Goal: Check status: Check status

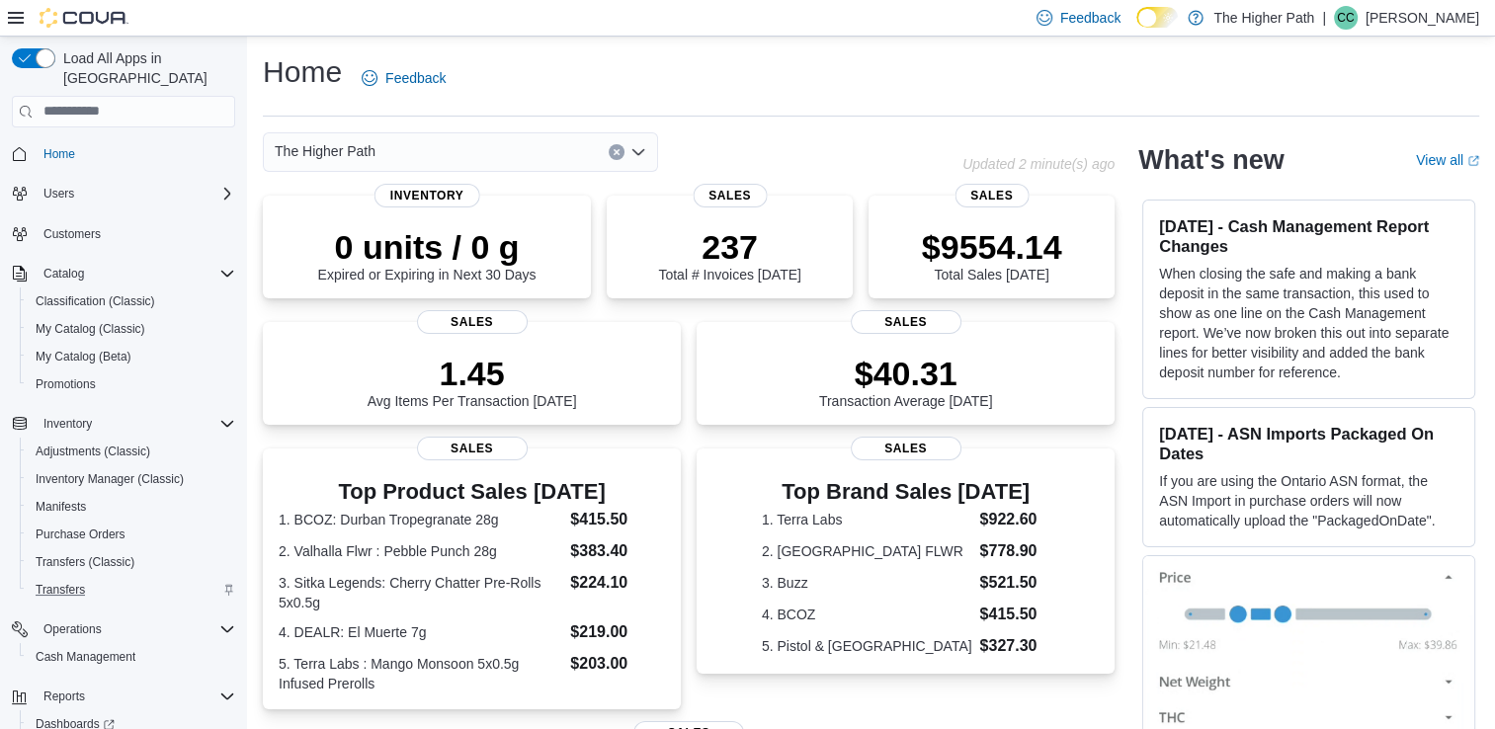
scroll to position [77, 0]
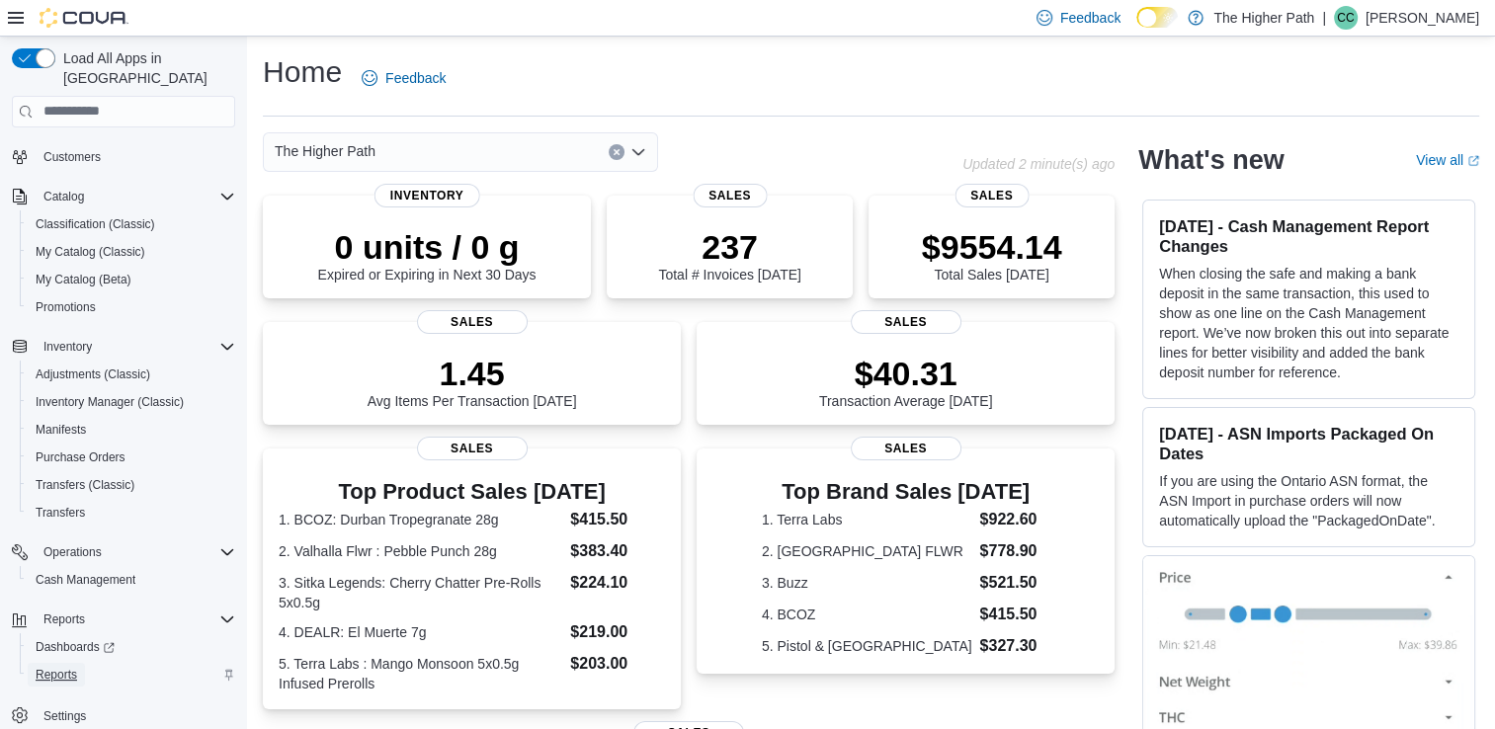
click at [50, 667] on span "Reports" at bounding box center [56, 675] width 41 height 16
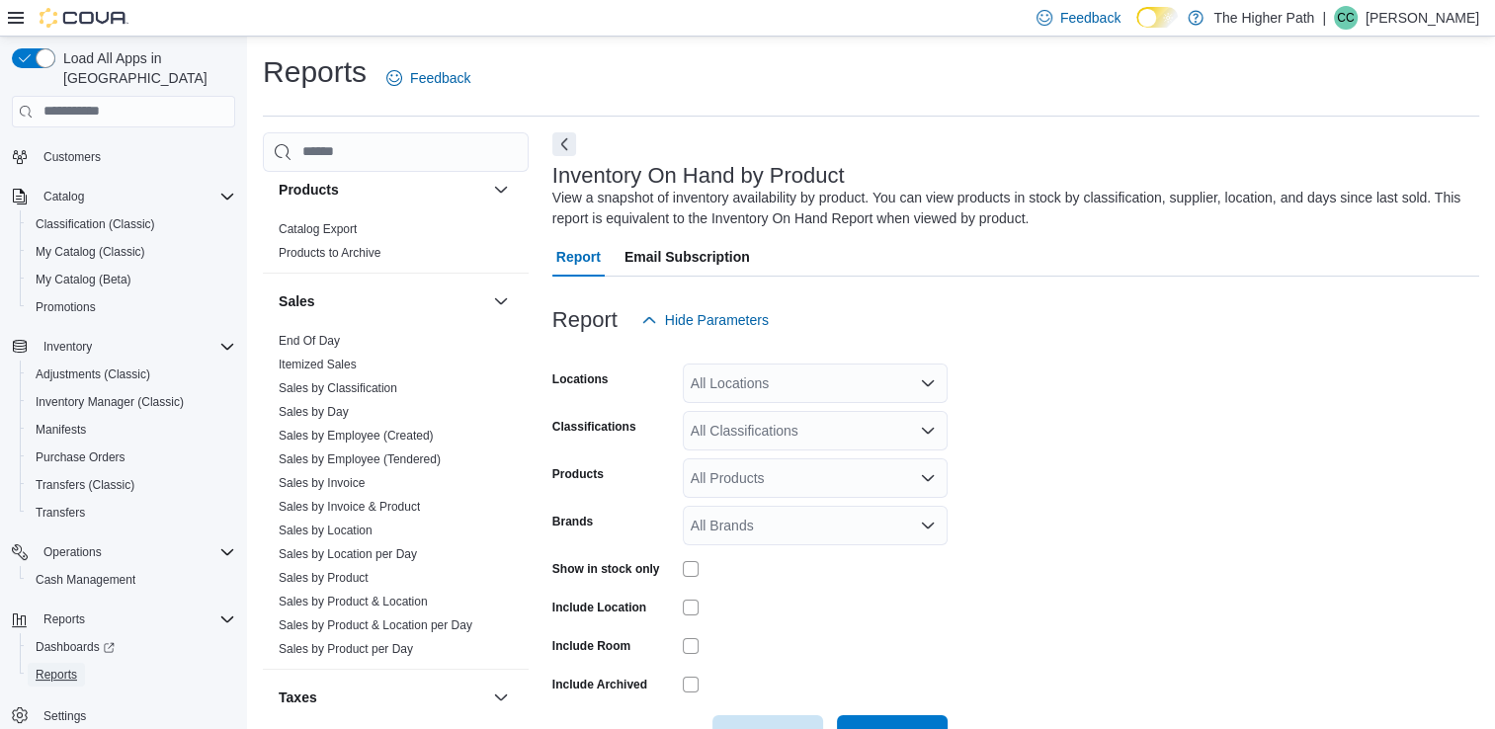
scroll to position [1243, 0]
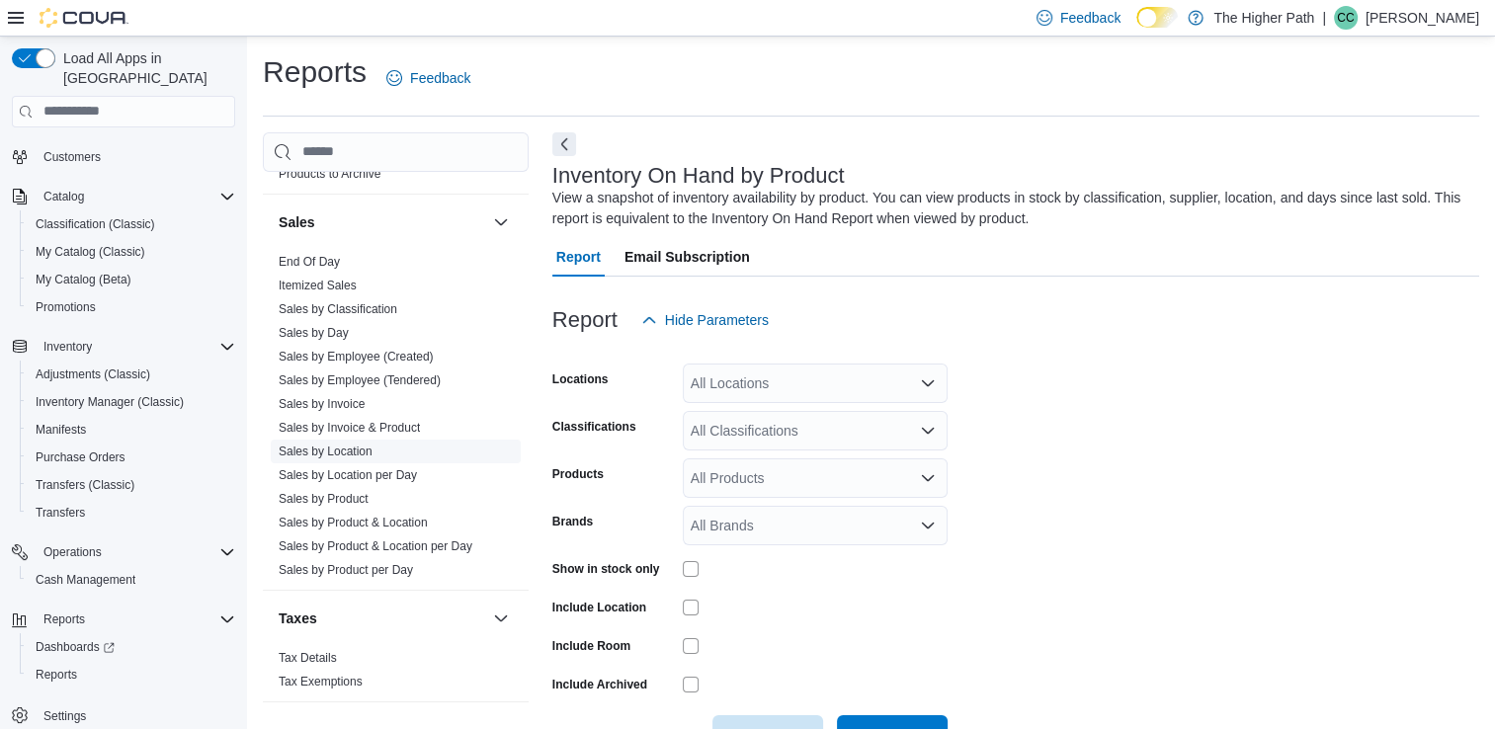
click at [317, 450] on link "Sales by Location" at bounding box center [326, 452] width 94 height 14
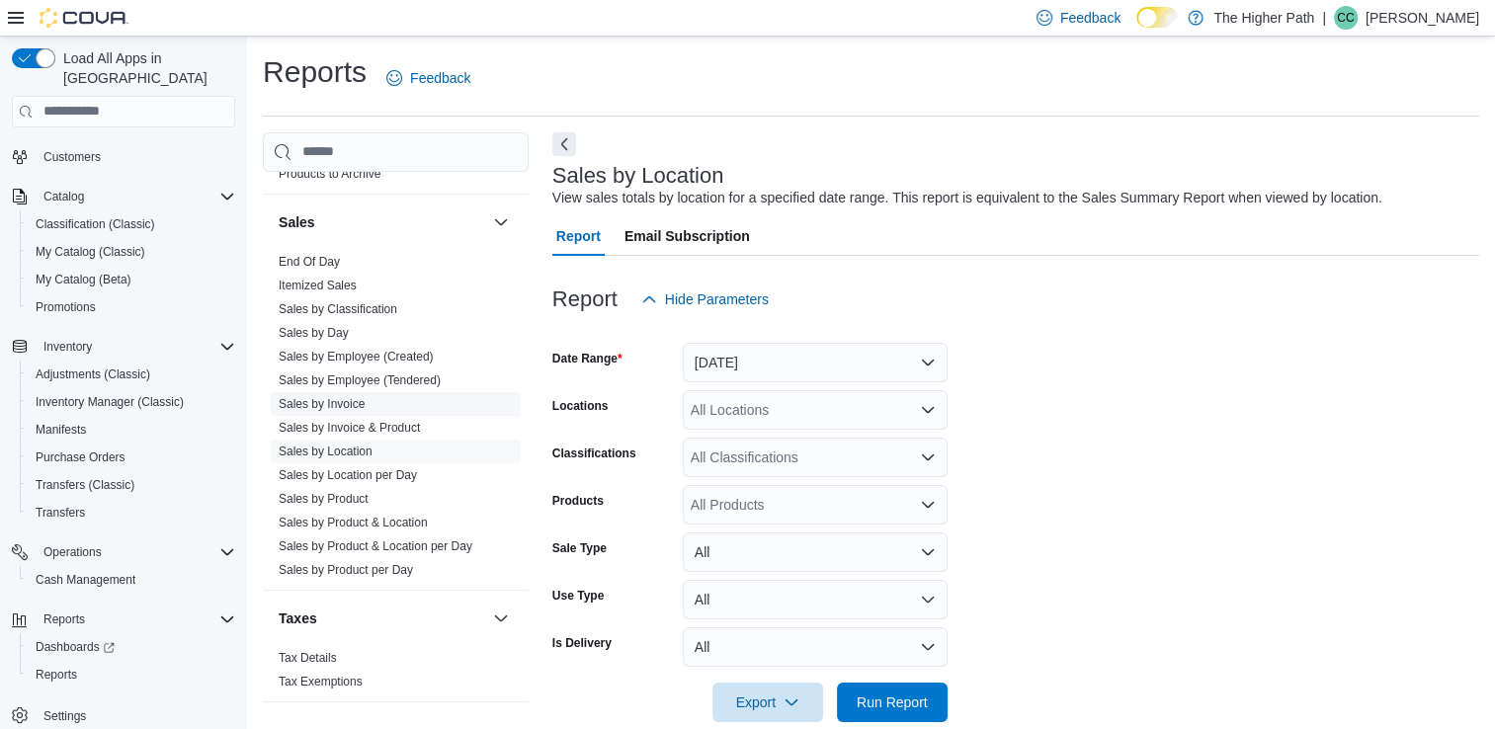
scroll to position [32, 0]
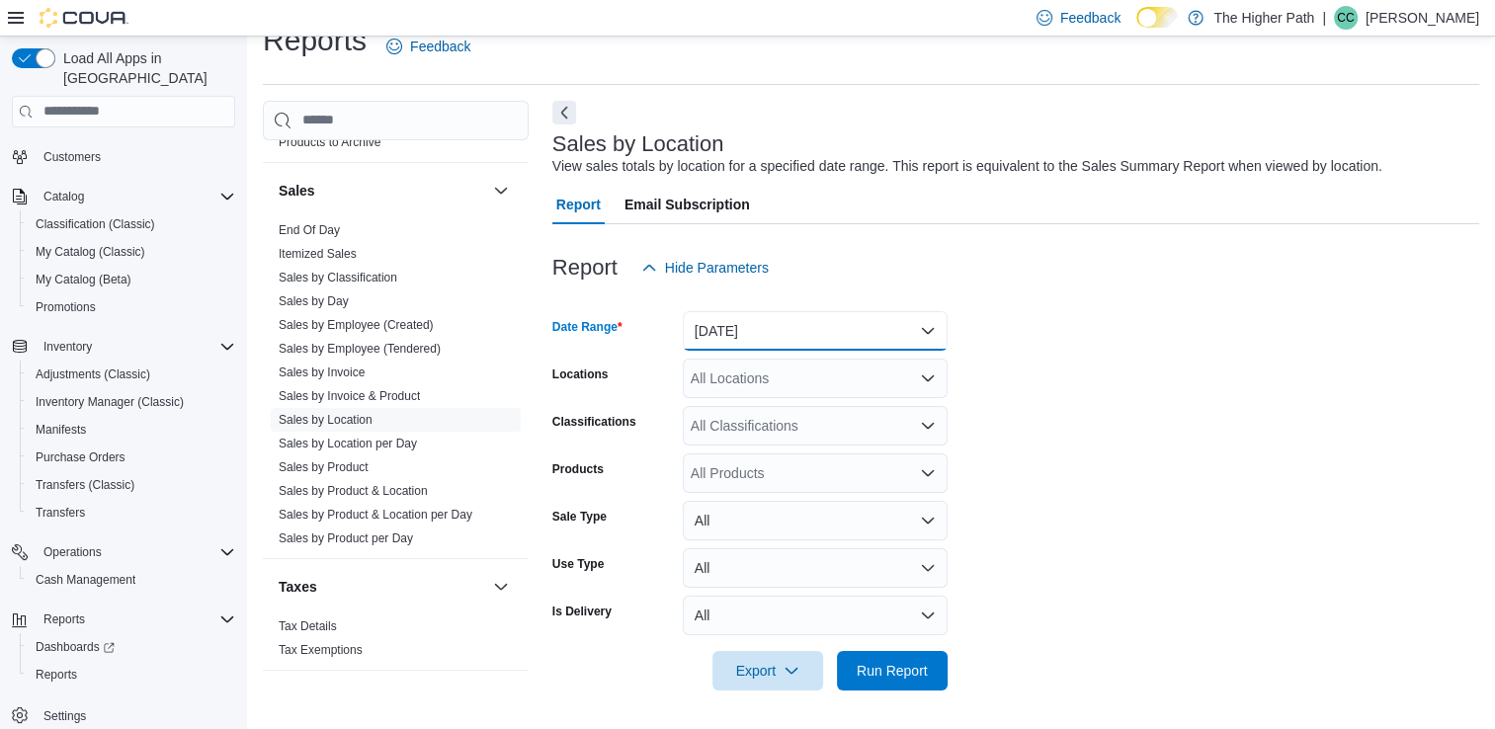
click at [845, 338] on button "Yesterday" at bounding box center [815, 331] width 265 height 40
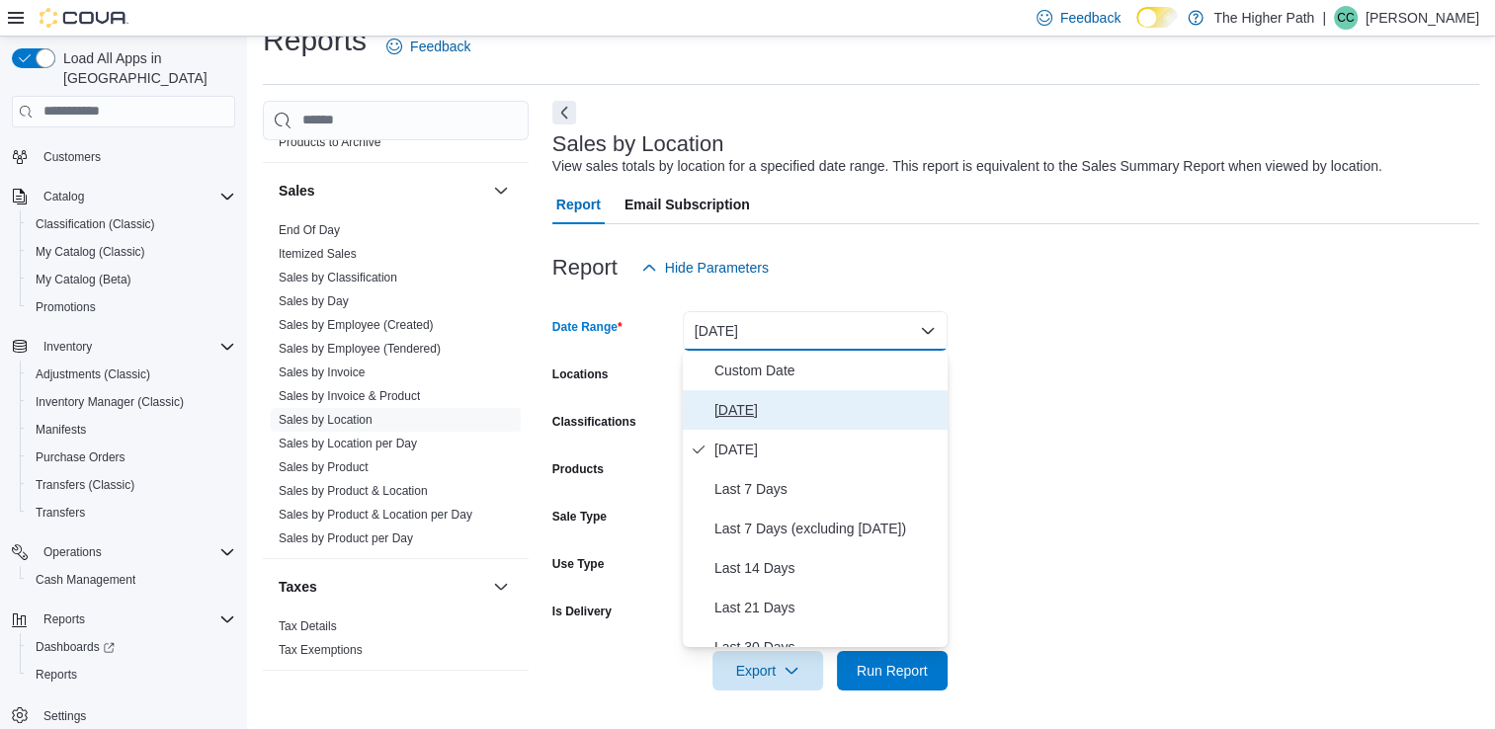
click at [744, 400] on span "Today" at bounding box center [826, 410] width 225 height 24
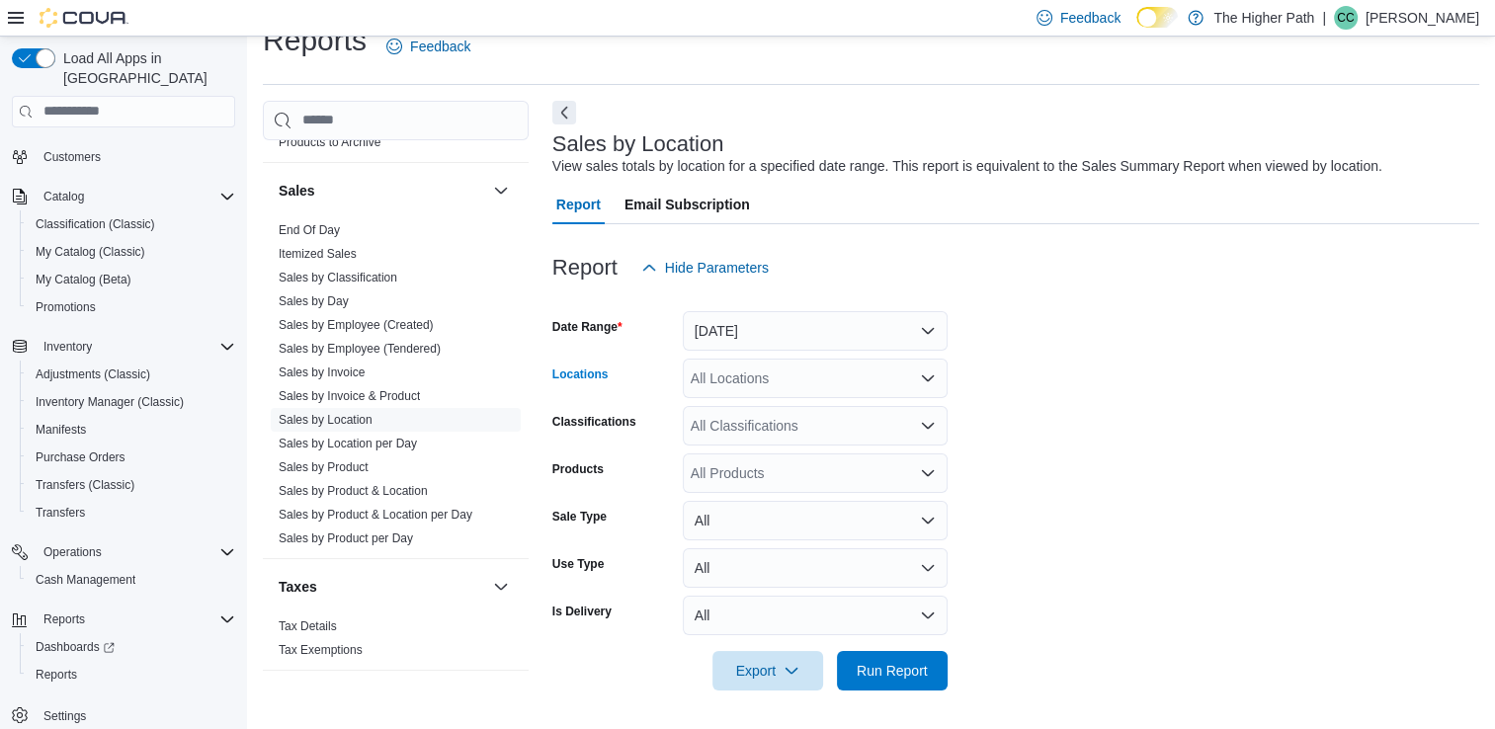
click at [868, 369] on div "All Locations" at bounding box center [815, 379] width 265 height 40
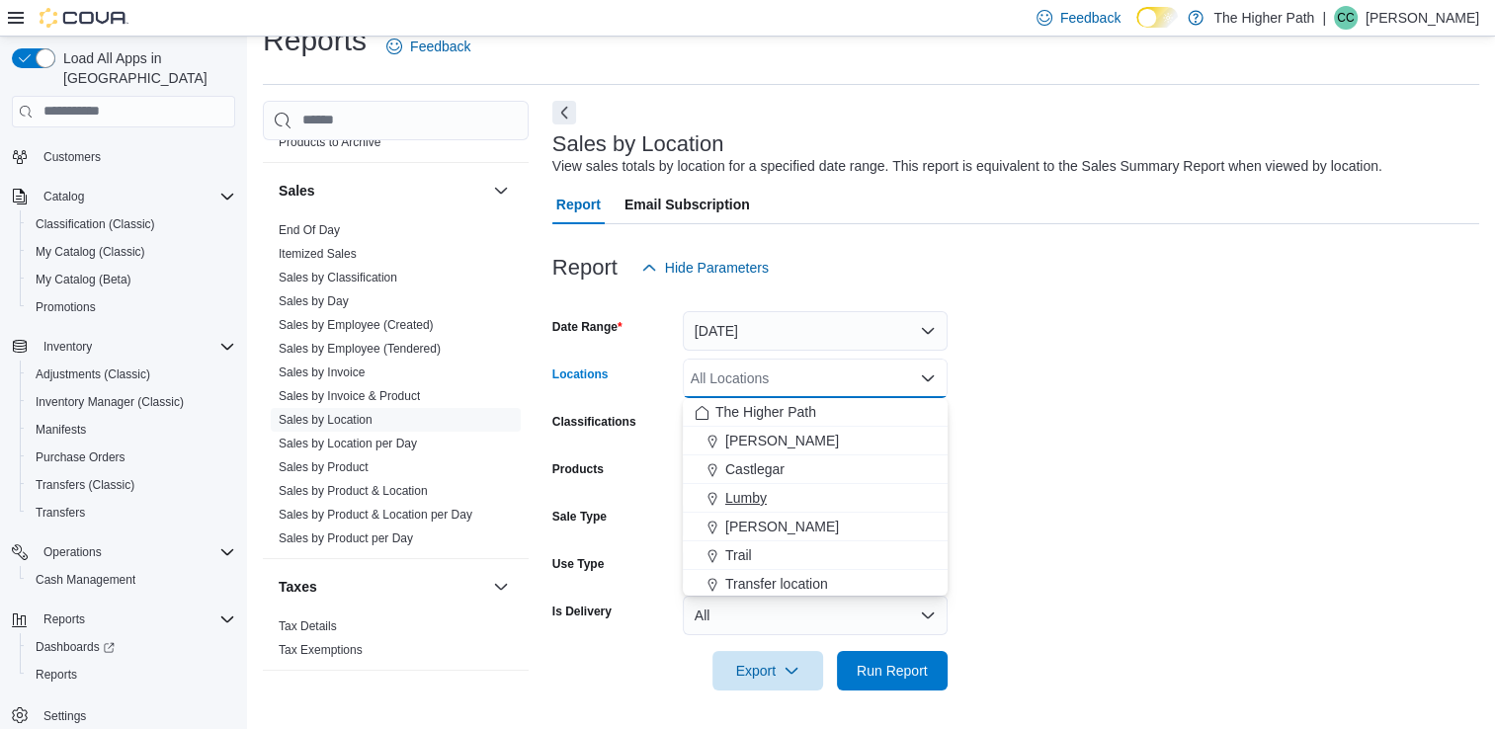
click at [734, 503] on span "Lumby" at bounding box center [745, 498] width 41 height 20
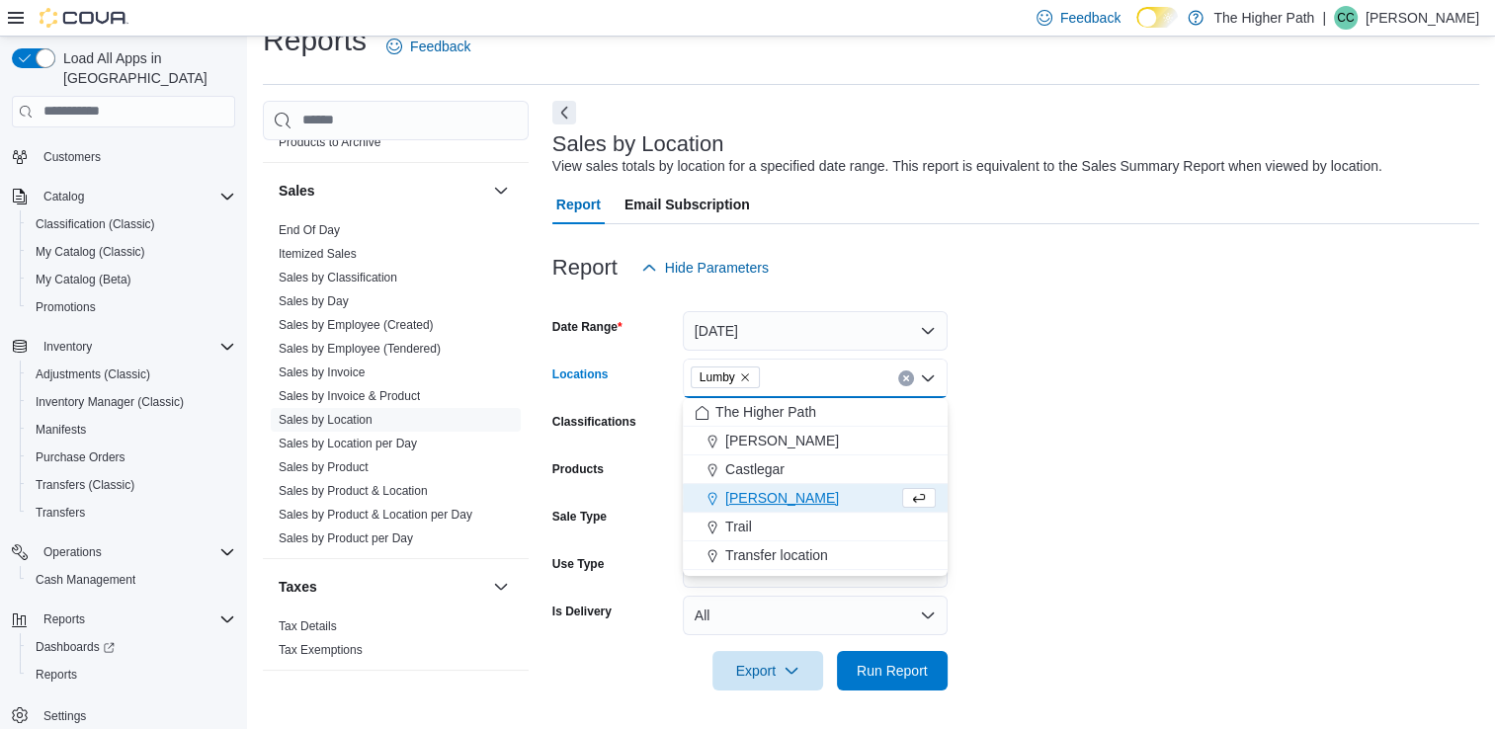
click at [959, 538] on form "Date Range Today Locations Lumby Combo box. Selected. Lumby. Press Backspace to…" at bounding box center [1015, 489] width 927 height 403
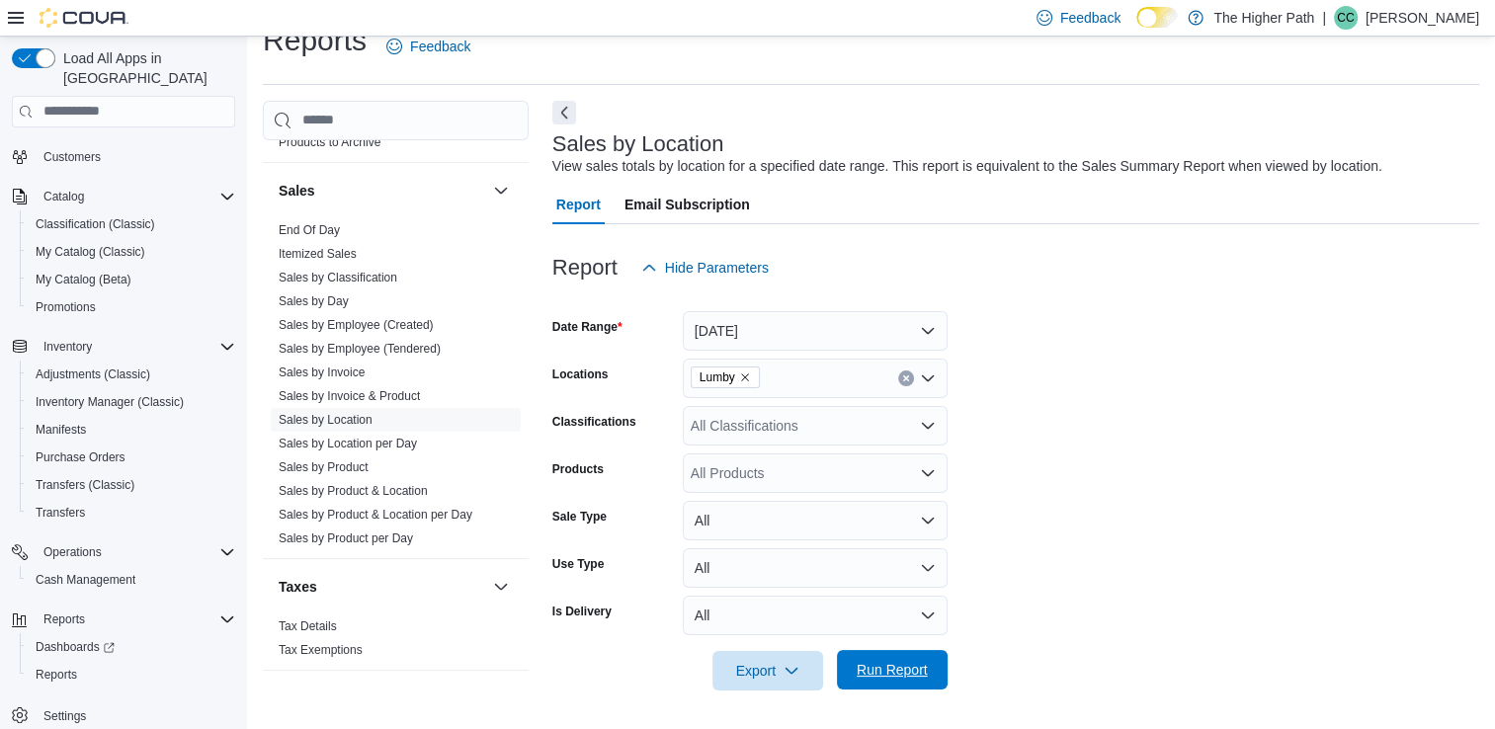
click at [892, 680] on span "Run Report" at bounding box center [892, 670] width 87 height 40
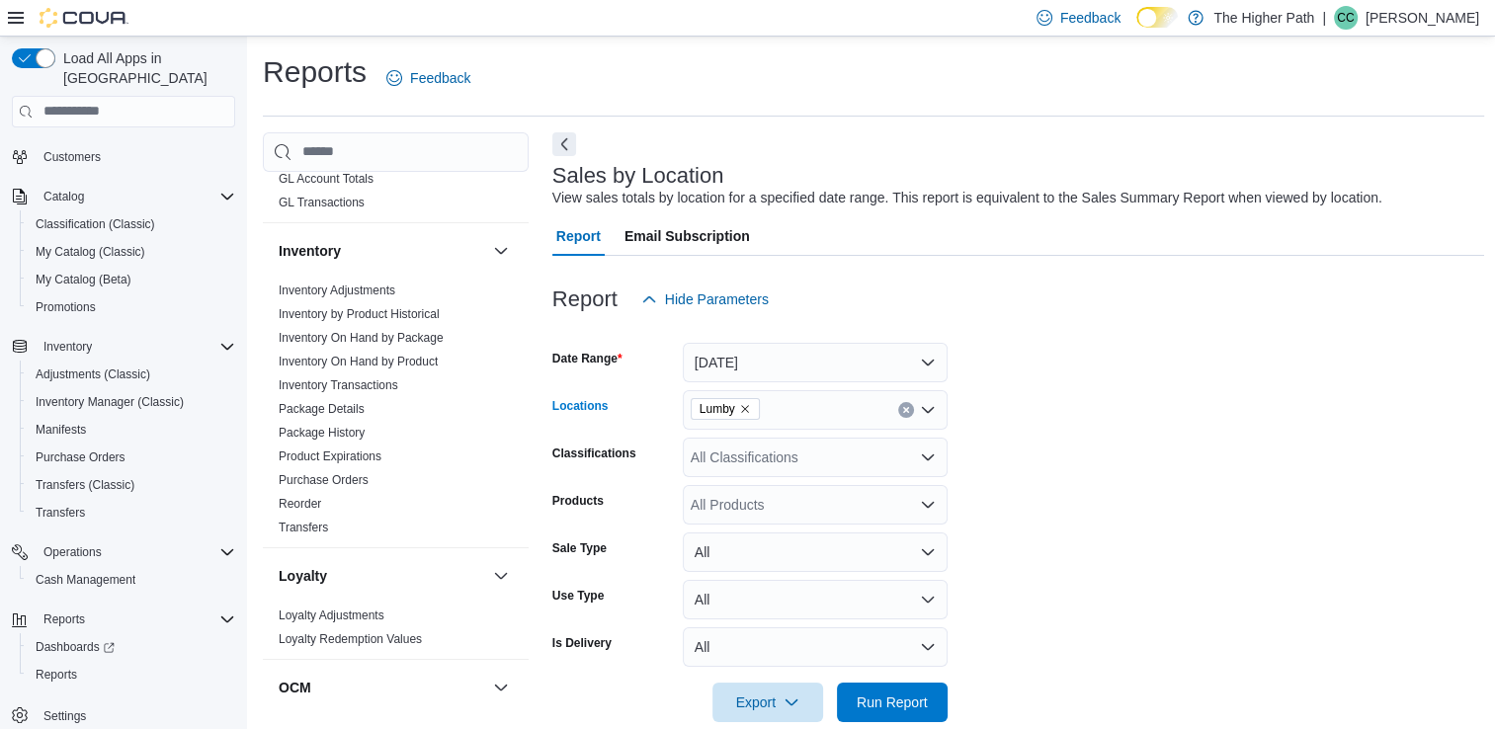
click at [749, 400] on span "Lumby" at bounding box center [724, 409] width 51 height 20
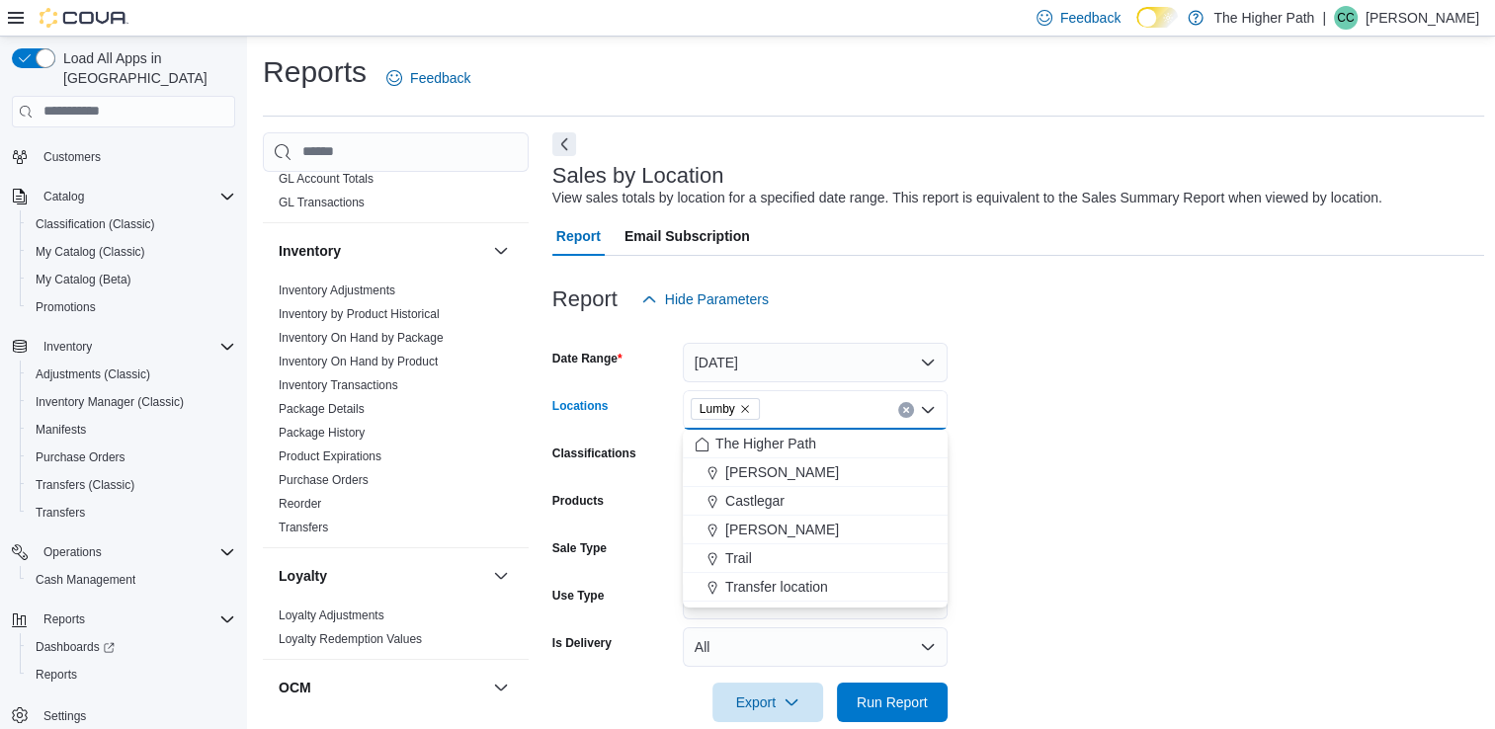
click at [746, 409] on icon "Remove Lumby from selection in this group" at bounding box center [745, 409] width 8 height 8
click at [762, 468] on span "Armstrong" at bounding box center [782, 472] width 114 height 20
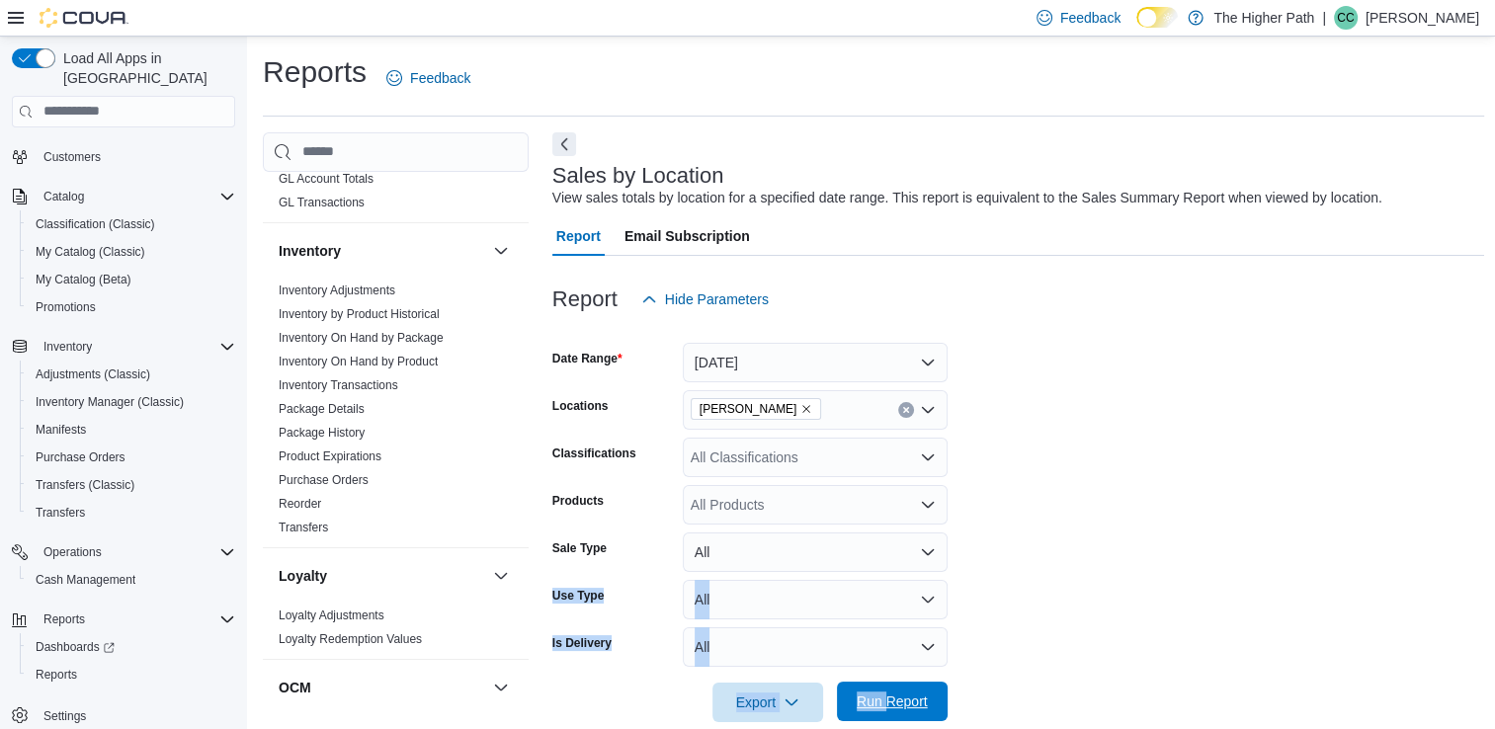
drag, startPoint x: 1049, startPoint y: 565, endPoint x: 885, endPoint y: 704, distance: 215.2
click at [885, 704] on form "Date Range Today Locations Armstrong Classifications All Classifications Produc…" at bounding box center [1018, 520] width 933 height 403
click at [885, 704] on span "Run Report" at bounding box center [892, 702] width 71 height 20
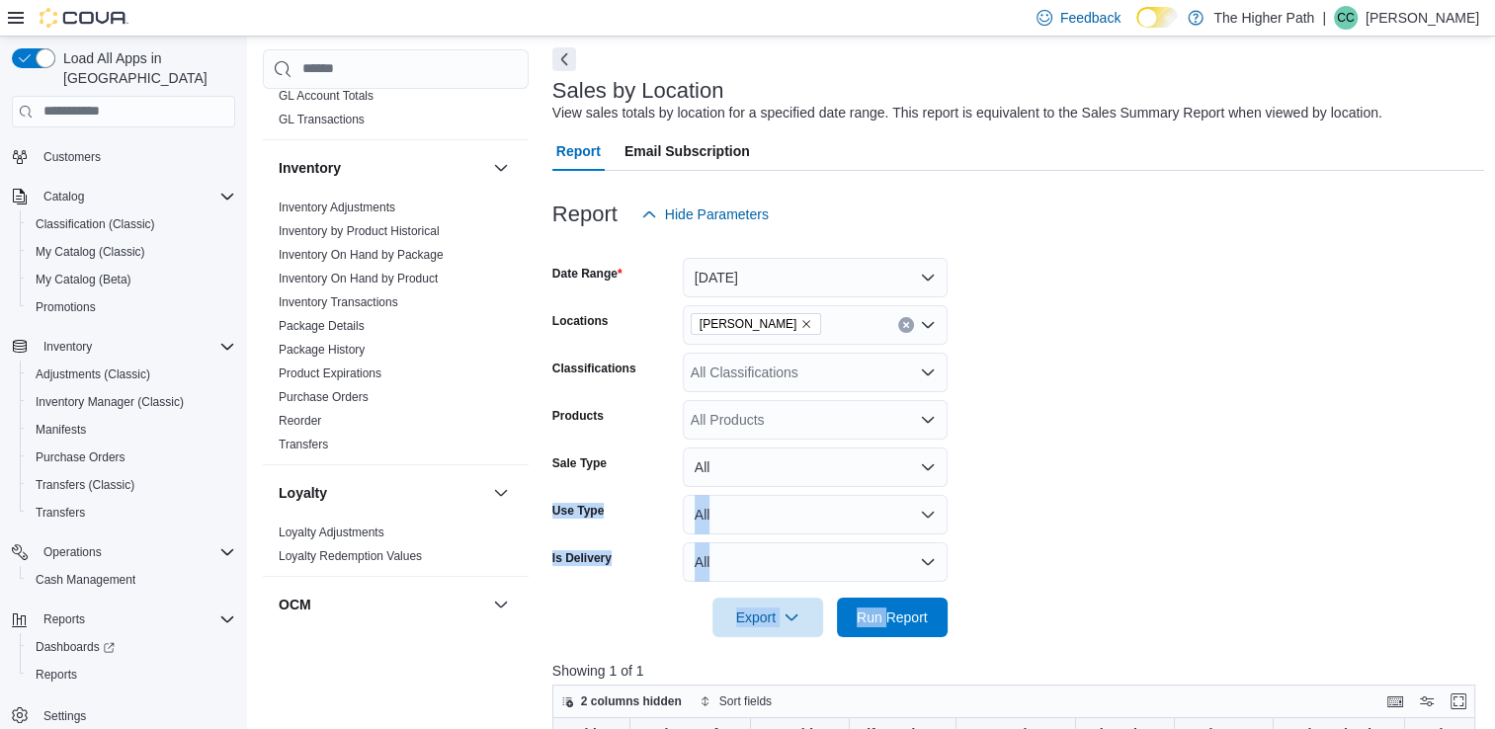
scroll to position [79, 0]
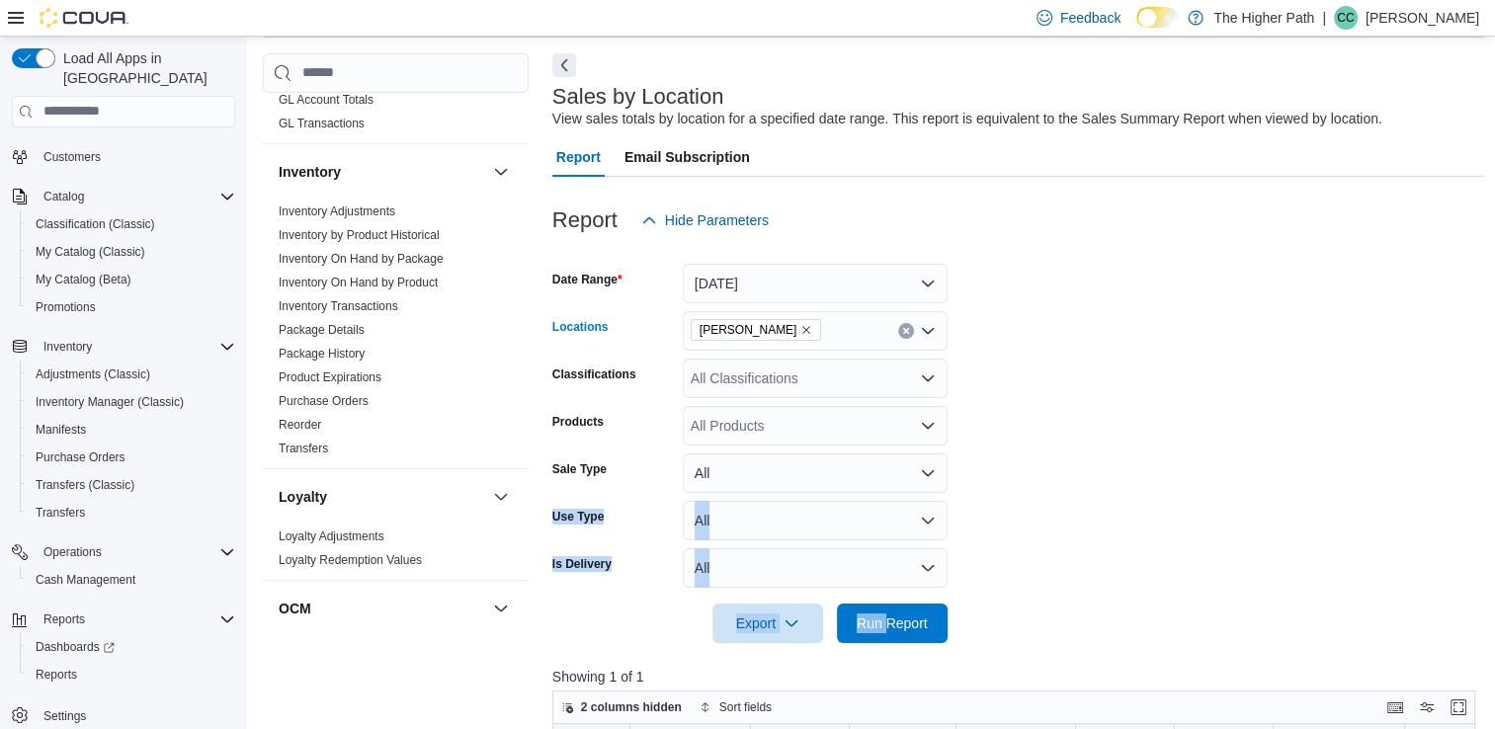
click at [800, 330] on icon "Remove Armstrong from selection in this group" at bounding box center [806, 330] width 12 height 12
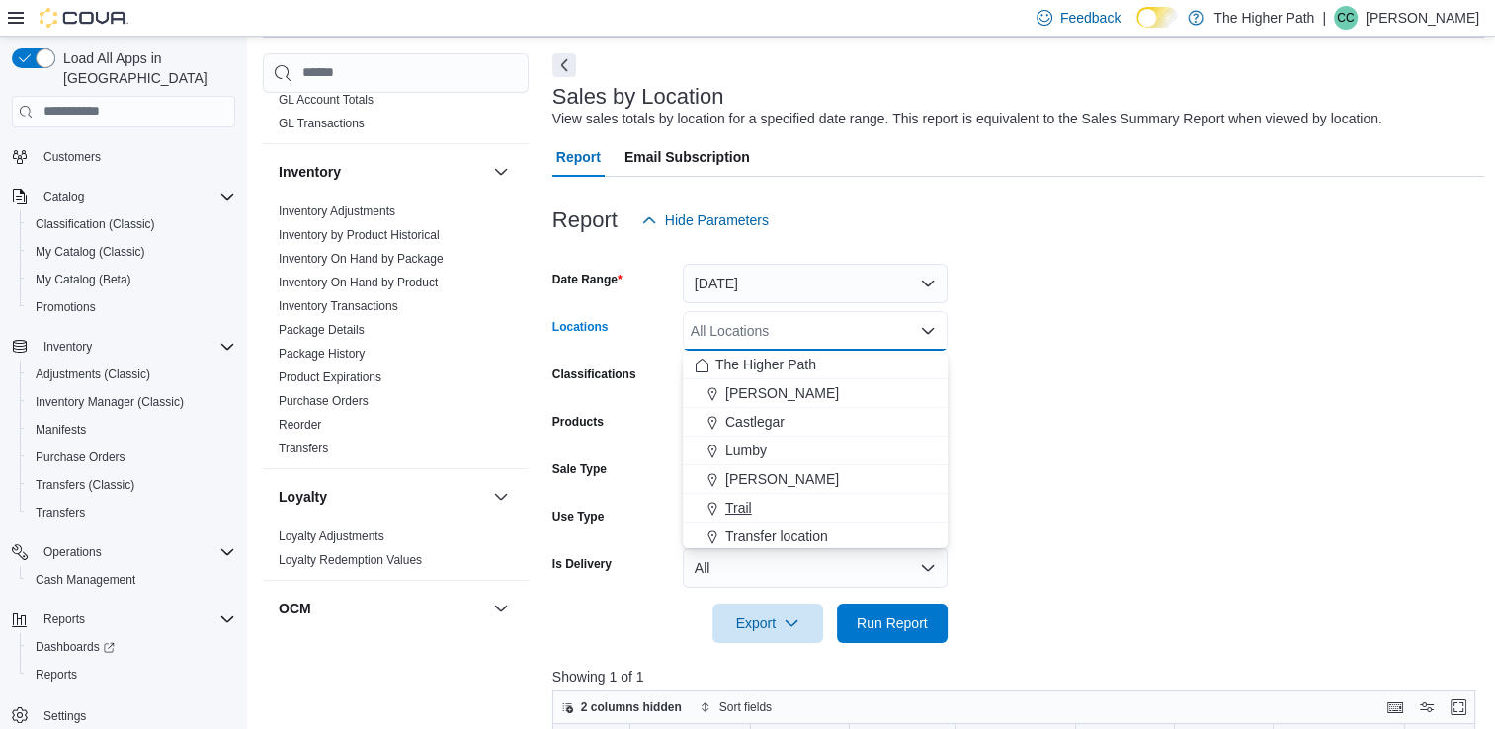
click at [733, 505] on span "Trail" at bounding box center [738, 508] width 27 height 20
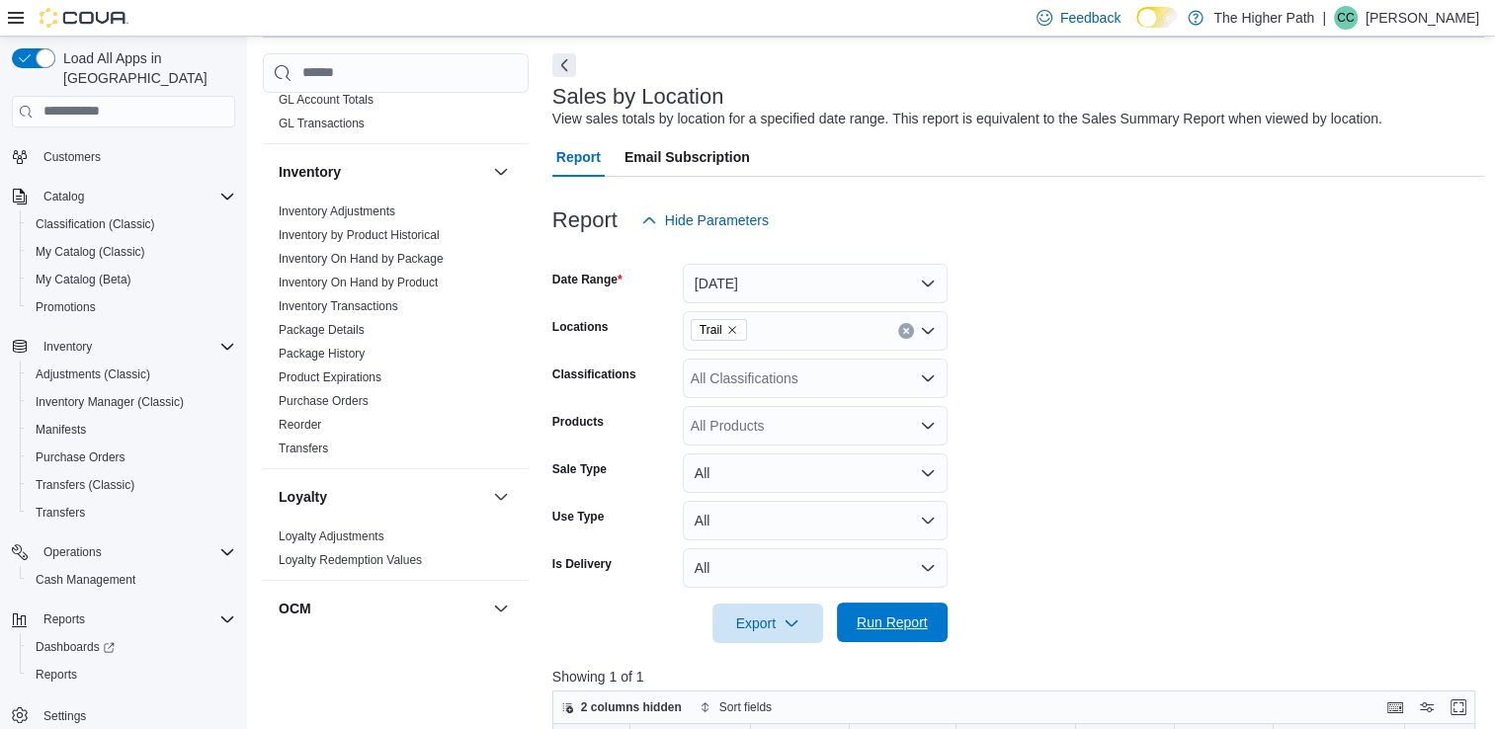
click at [865, 614] on span "Run Report" at bounding box center [892, 623] width 71 height 20
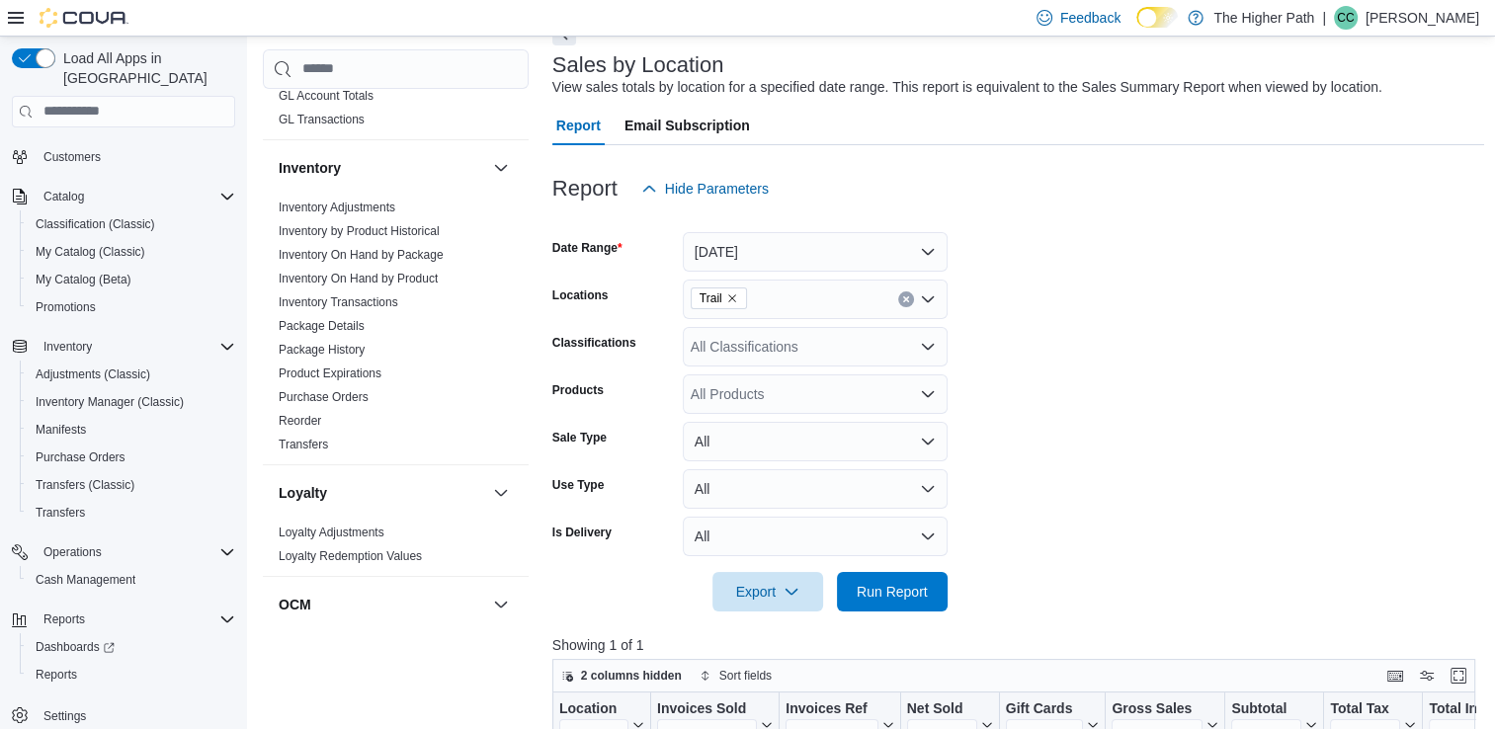
scroll to position [77, 0]
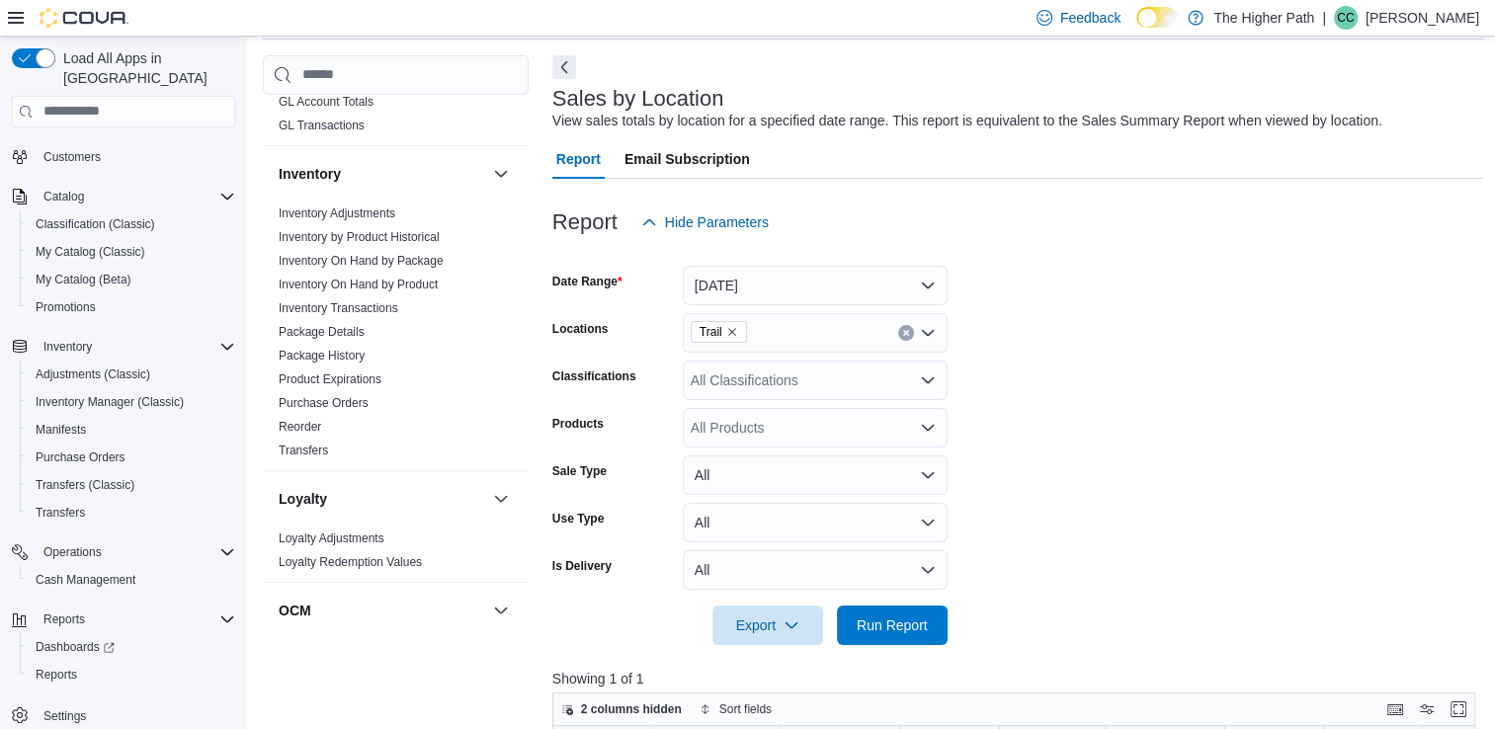
click at [735, 331] on icon "Remove Trail from selection in this group" at bounding box center [732, 332] width 12 height 12
click at [1078, 488] on form "Date Range Today Locations All Locations Classifications All Classifications Pr…" at bounding box center [1018, 443] width 933 height 403
click at [895, 610] on span "Run Report" at bounding box center [892, 625] width 87 height 40
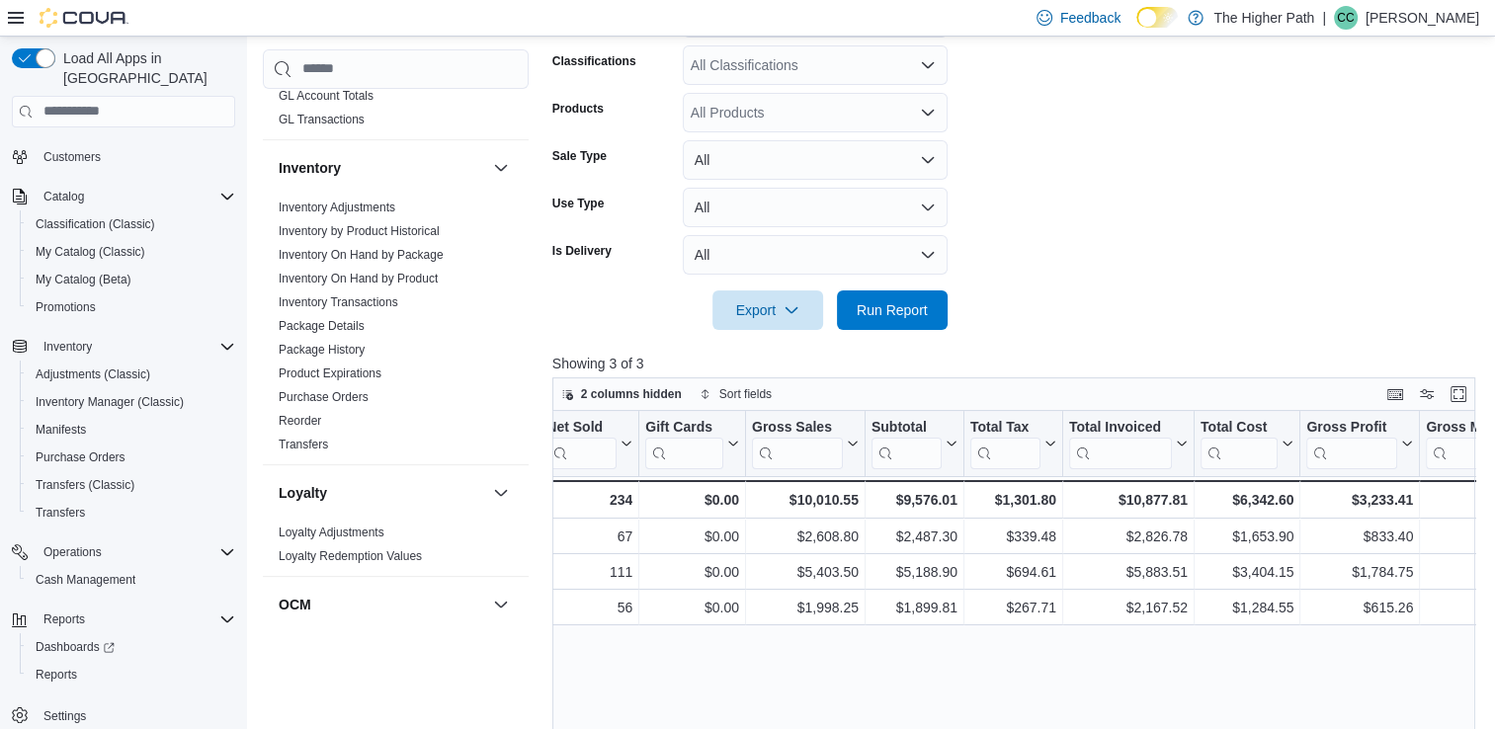
scroll to position [0, 387]
